Goal: Find specific page/section: Find specific page/section

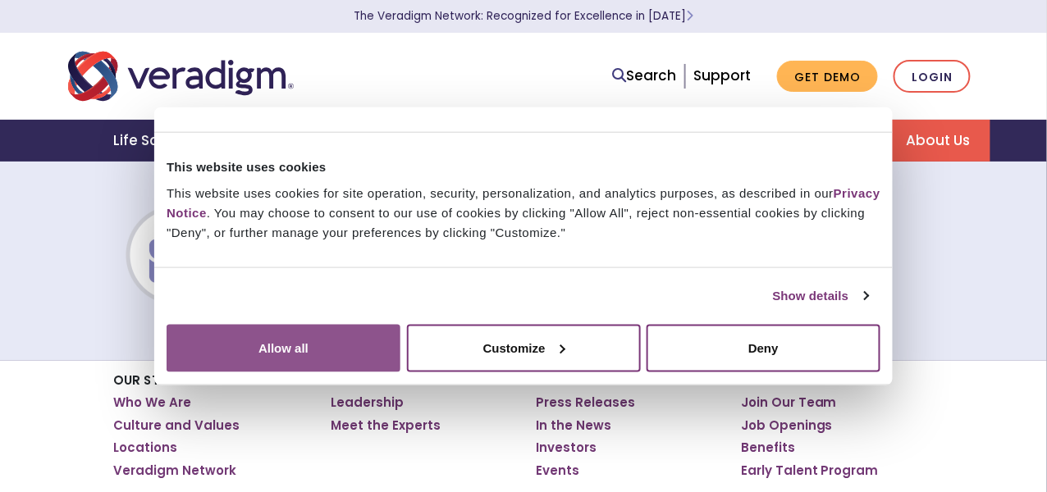
click at [400, 345] on button "Allow all" at bounding box center [284, 348] width 234 height 48
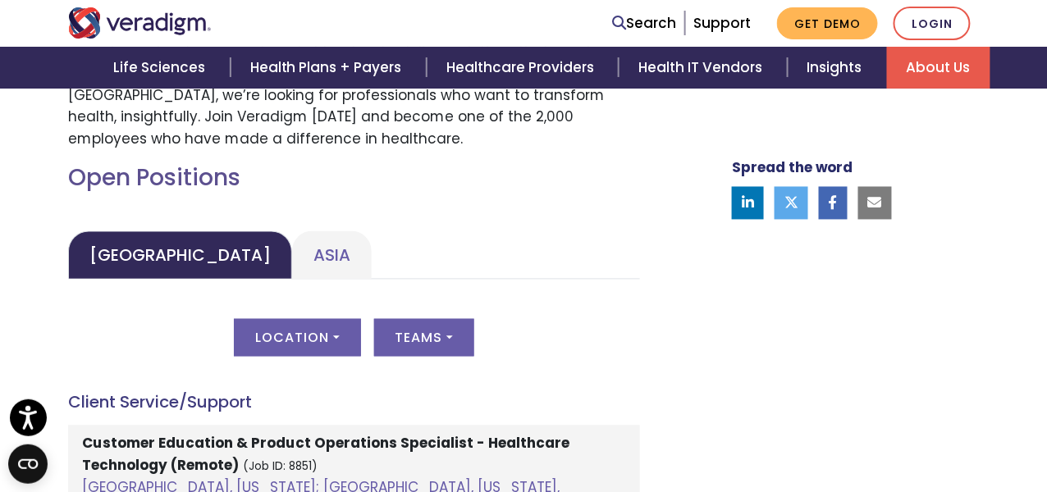
scroll to position [706, 0]
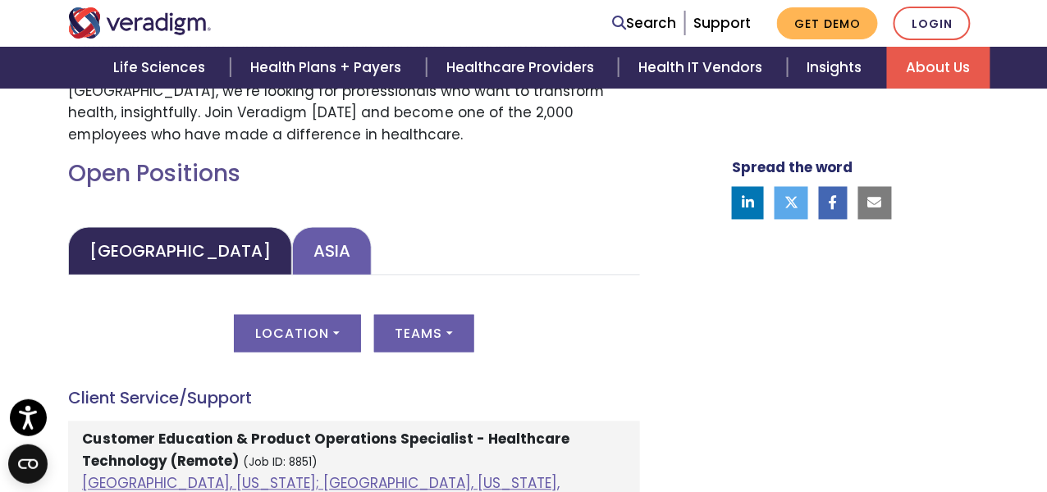
click at [292, 269] on link "Asia" at bounding box center [332, 251] width 80 height 48
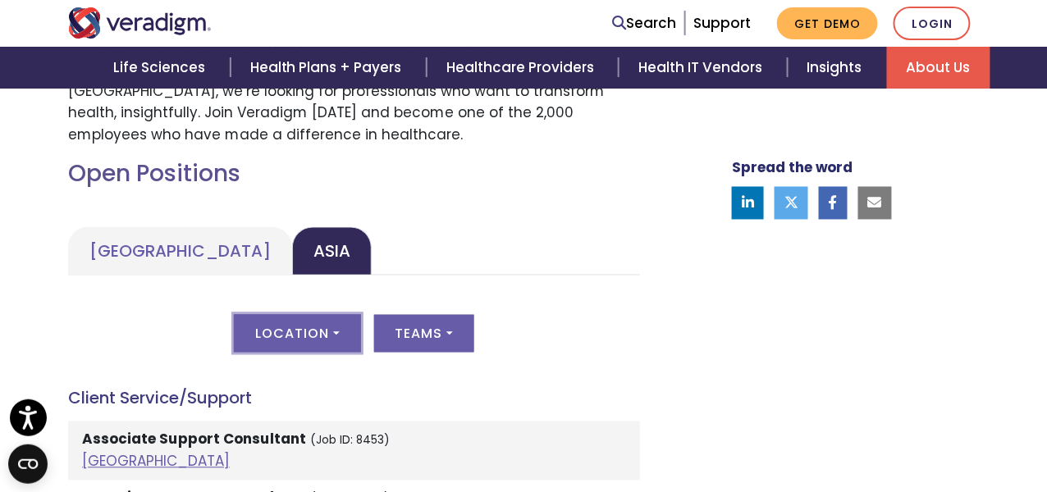
click at [306, 331] on button "Location" at bounding box center [297, 334] width 126 height 38
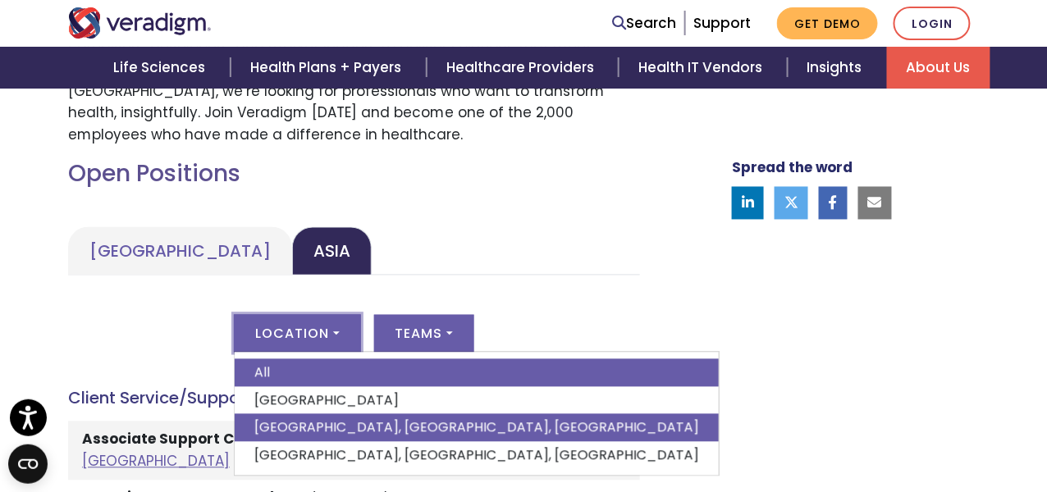
click at [297, 414] on link "[GEOGRAPHIC_DATA], [GEOGRAPHIC_DATA], [GEOGRAPHIC_DATA]" at bounding box center [477, 428] width 484 height 28
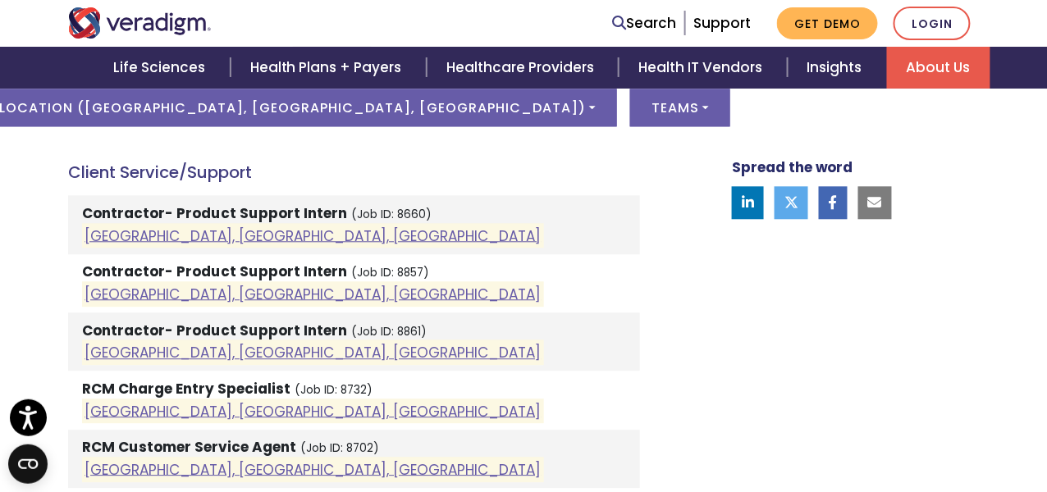
scroll to position [934, 0]
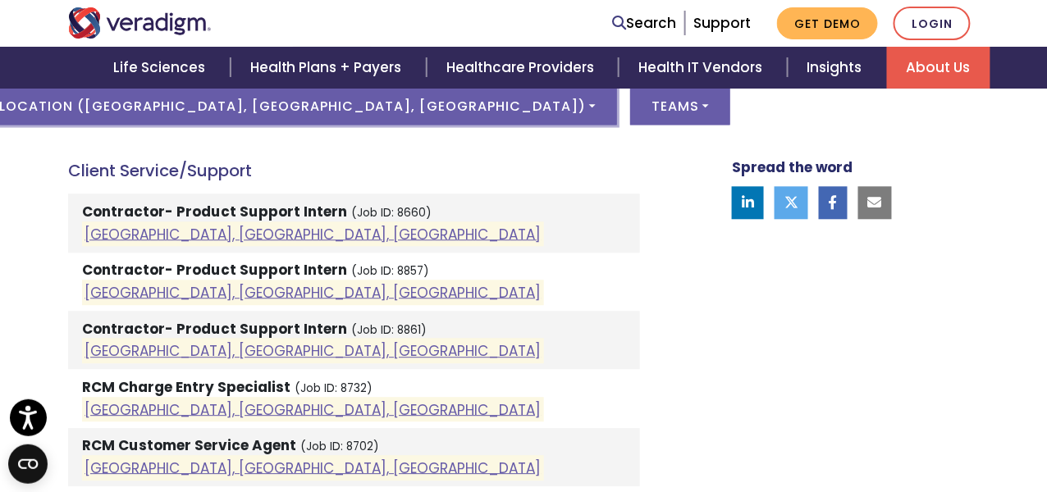
click at [442, 102] on button "Location ( [GEOGRAPHIC_DATA], [GEOGRAPHIC_DATA], [GEOGRAPHIC_DATA] )" at bounding box center [297, 106] width 639 height 38
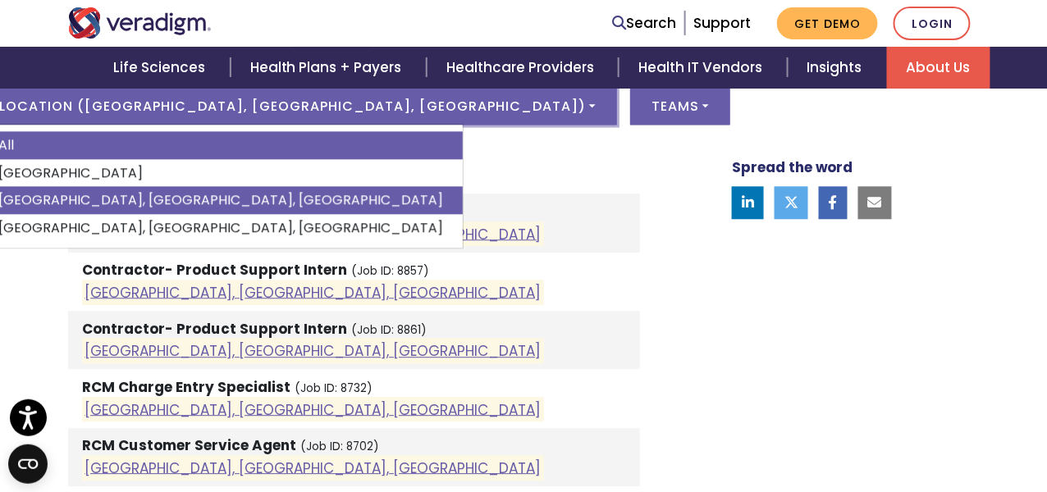
click at [308, 153] on link "All" at bounding box center [221, 145] width 484 height 28
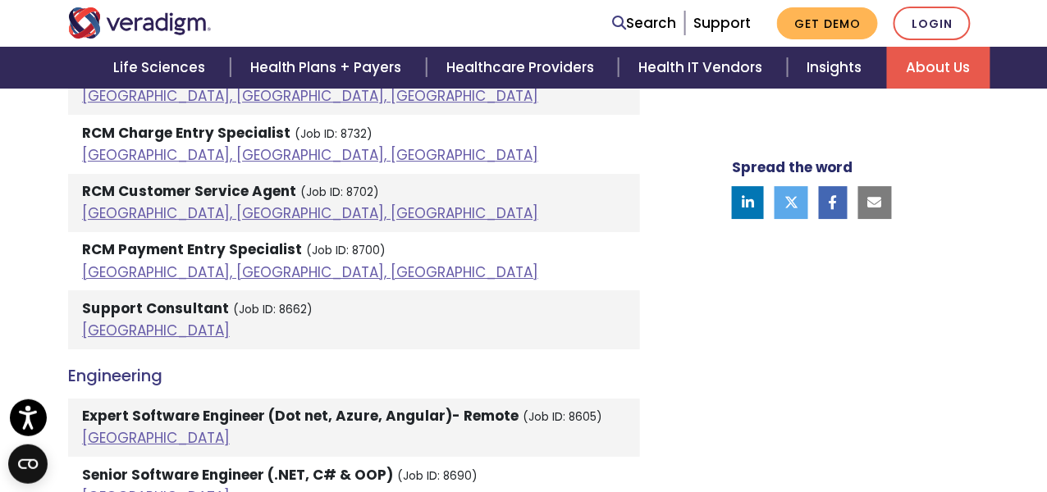
scroll to position [1324, 0]
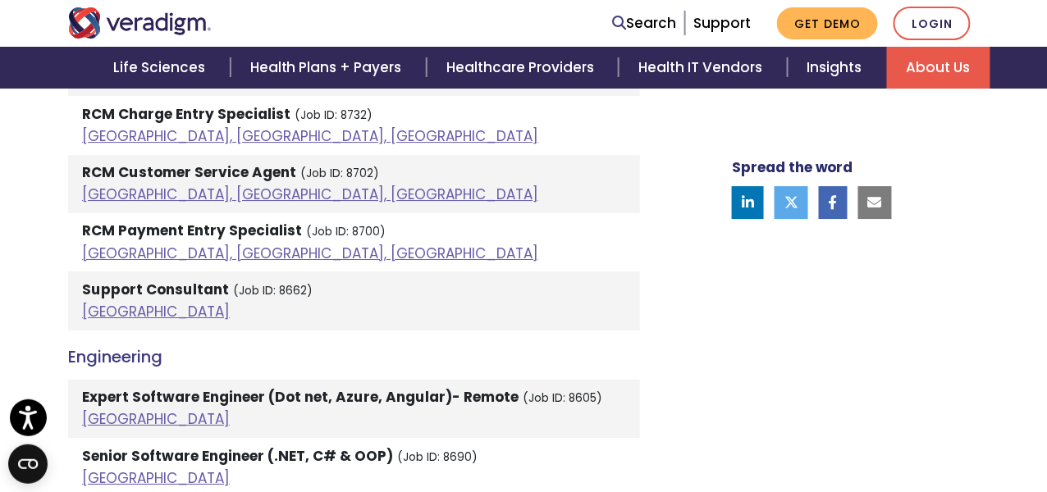
click at [188, 285] on strong "Support Consultant" at bounding box center [155, 290] width 147 height 20
click at [104, 305] on link "[GEOGRAPHIC_DATA]" at bounding box center [156, 312] width 148 height 20
